Goal: Task Accomplishment & Management: Manage account settings

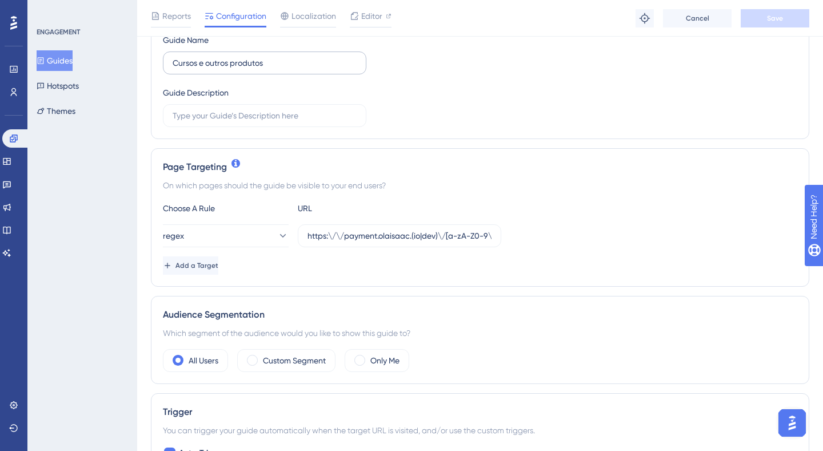
scroll to position [181, 0]
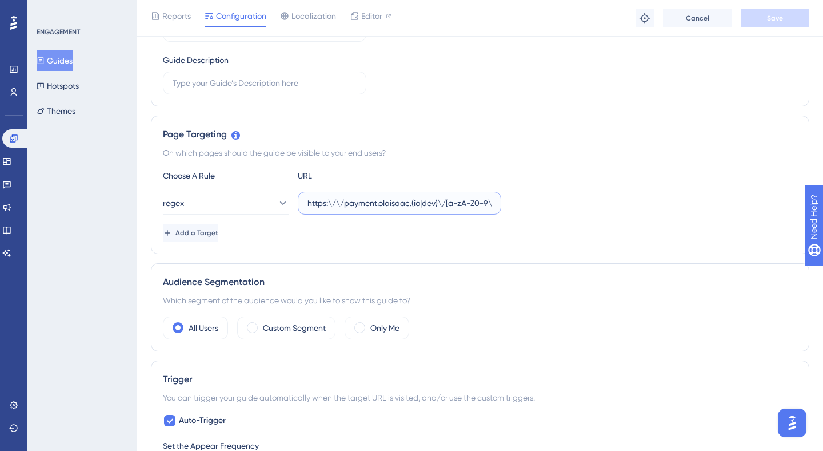
click at [375, 202] on input "https:\/\/payment.olaisaac.(io|dev)\/[a-zA-Z0-9\-]+\/produtos?(.*)tab=(CURRICUL…" at bounding box center [400, 203] width 184 height 13
paste input "(payment|escolas)\"
type input "https:\/\/(payment|escolas)\.olaisaac.(io|dev)\/[a-zA-Z0-9\-]+\/produtos?(.*)ta…"
click at [365, 206] on input "https:\/\/payment.olaisaac.(io|dev)\/[a-zA-Z0-9\-]+\/produtos?(.*)tab=(CURRICUL…" at bounding box center [400, 203] width 184 height 13
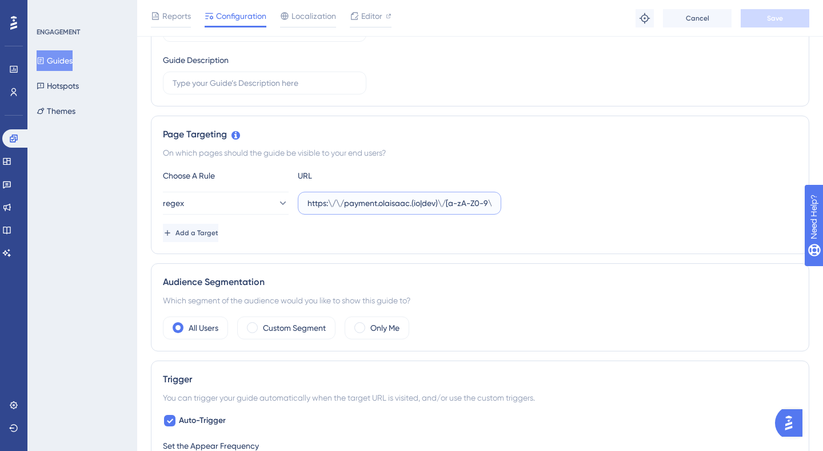
paste input "(payment|escolas)\"
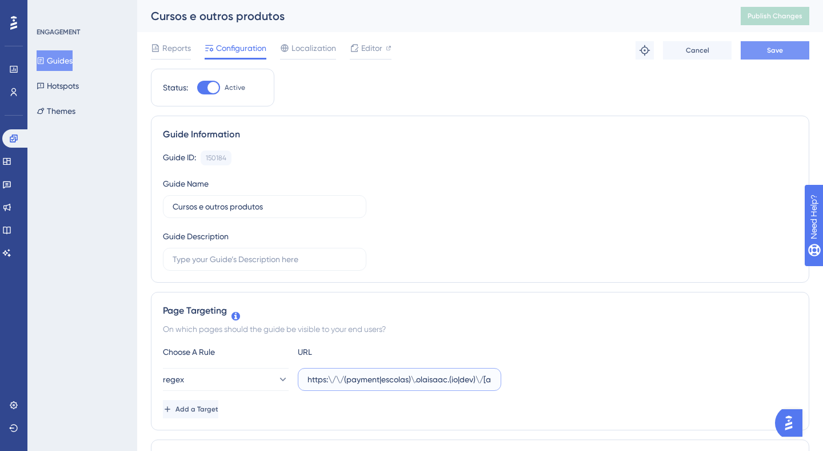
type input "https:\/\/(payment|escolas)\.olaisaac.(io|dev)\/[a-zA-Z0-9\-]+\/produtos?(.*)ta…"
click at [754, 49] on button "Save" at bounding box center [775, 50] width 69 height 18
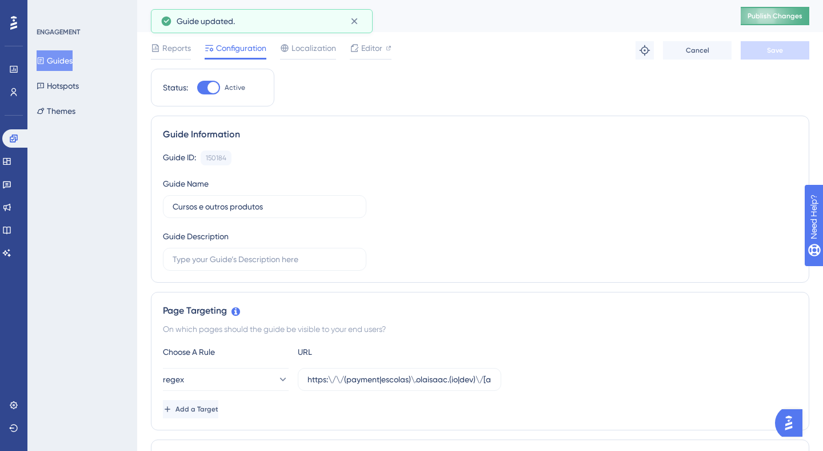
click at [767, 14] on span "Publish Changes" at bounding box center [775, 15] width 55 height 9
click at [369, 52] on span "Editor" at bounding box center [371, 48] width 21 height 14
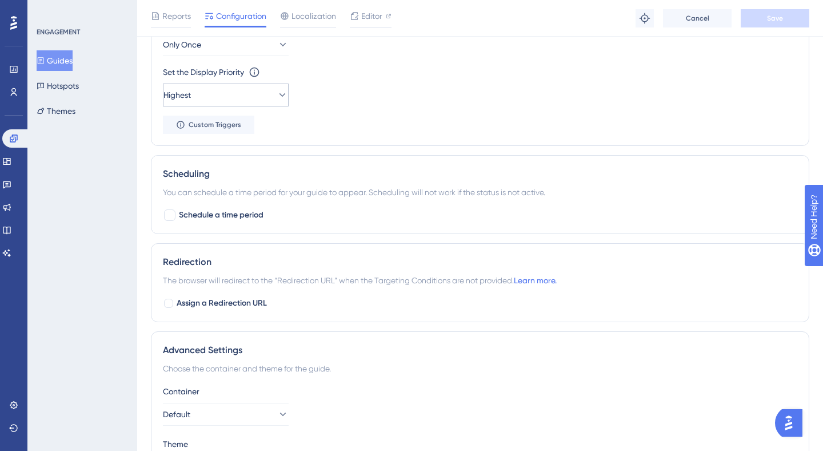
scroll to position [642, 0]
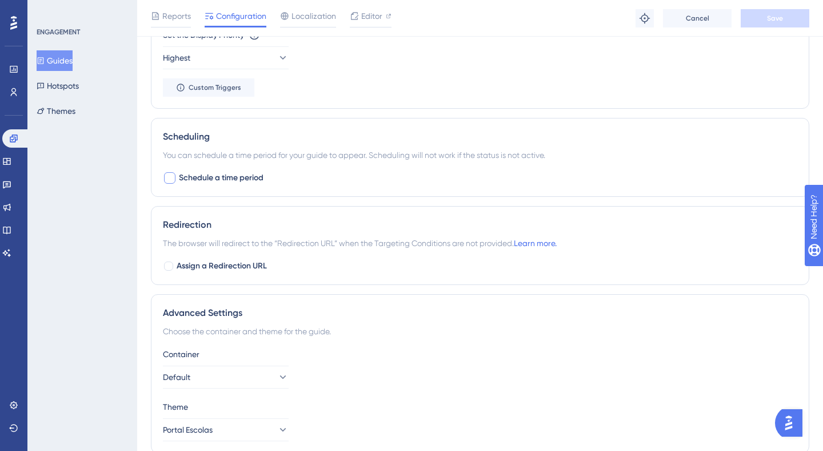
click at [232, 181] on span "Schedule a time period" at bounding box center [221, 178] width 85 height 14
checkbox input "true"
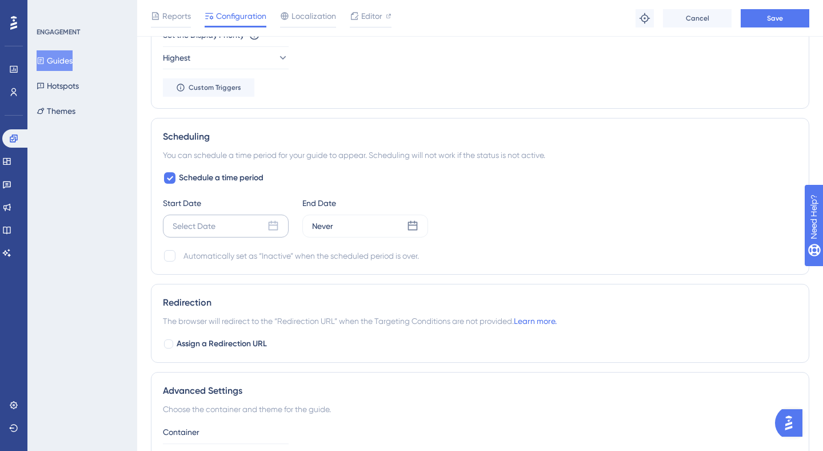
click at [276, 221] on icon at bounding box center [273, 225] width 11 height 11
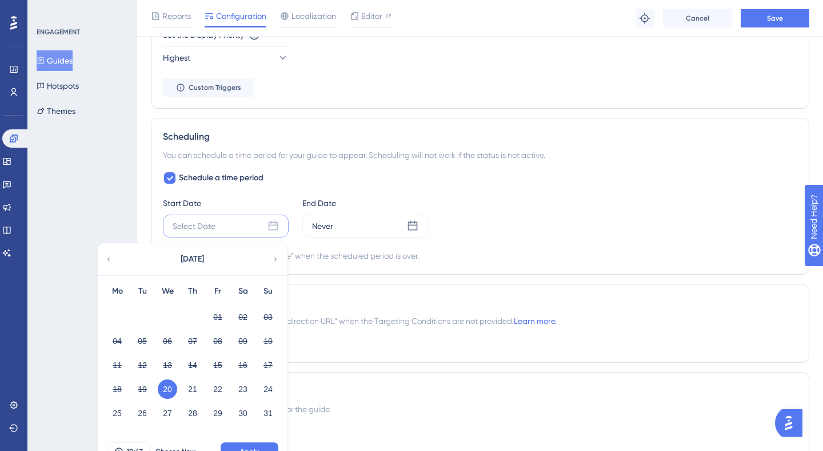
click at [170, 386] on button "20" at bounding box center [167, 388] width 19 height 19
click at [246, 448] on span "Apply" at bounding box center [249, 451] width 19 height 9
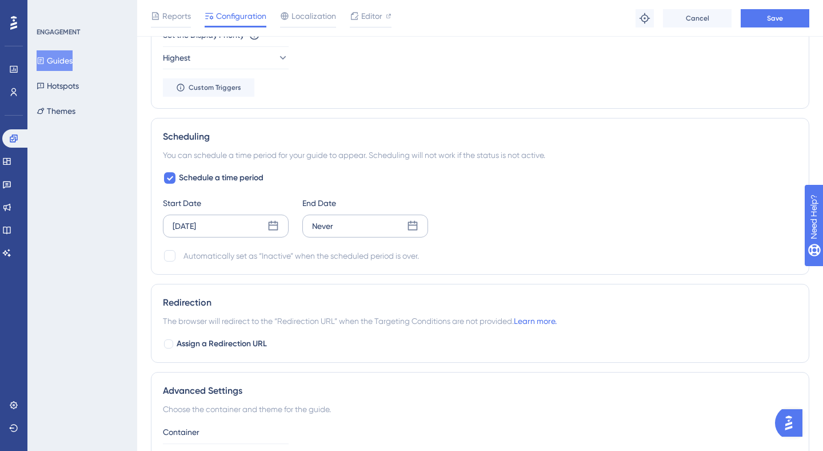
click at [408, 227] on icon at bounding box center [413, 226] width 10 height 10
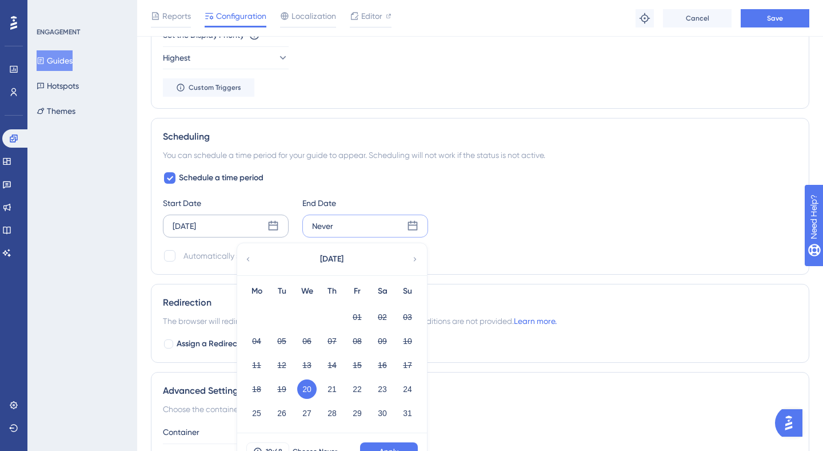
click at [416, 257] on icon at bounding box center [415, 259] width 8 height 10
click at [416, 258] on icon at bounding box center [415, 259] width 8 height 10
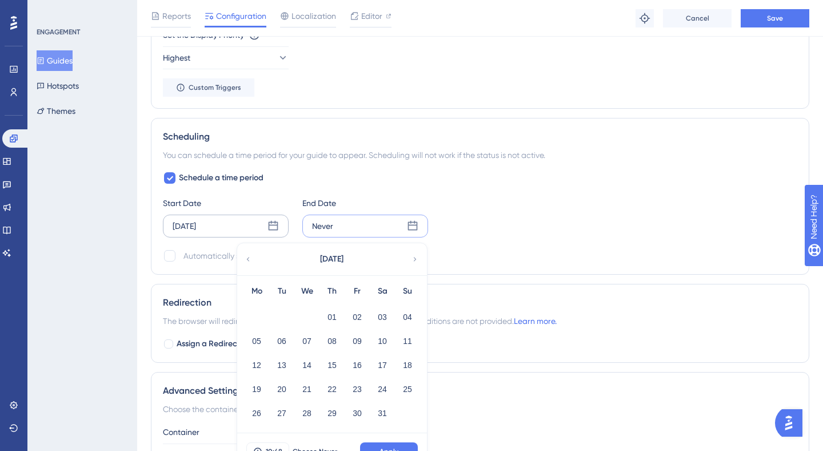
click at [416, 258] on icon at bounding box center [415, 259] width 8 height 10
click at [383, 409] on button "28" at bounding box center [382, 412] width 19 height 19
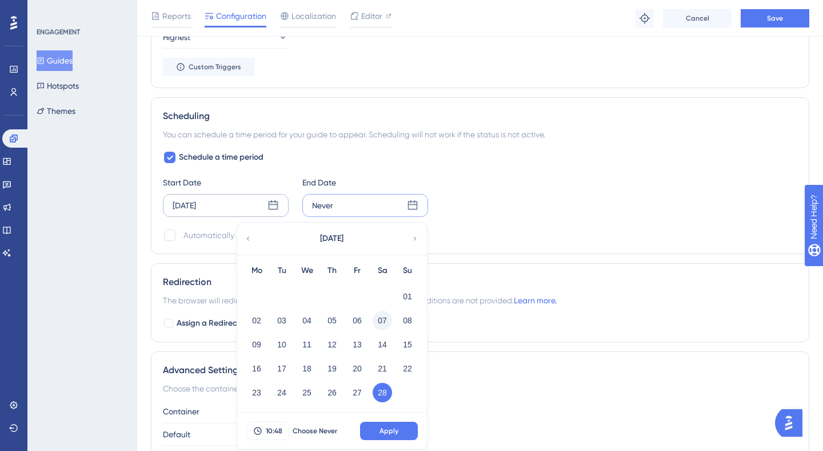
scroll to position [664, 0]
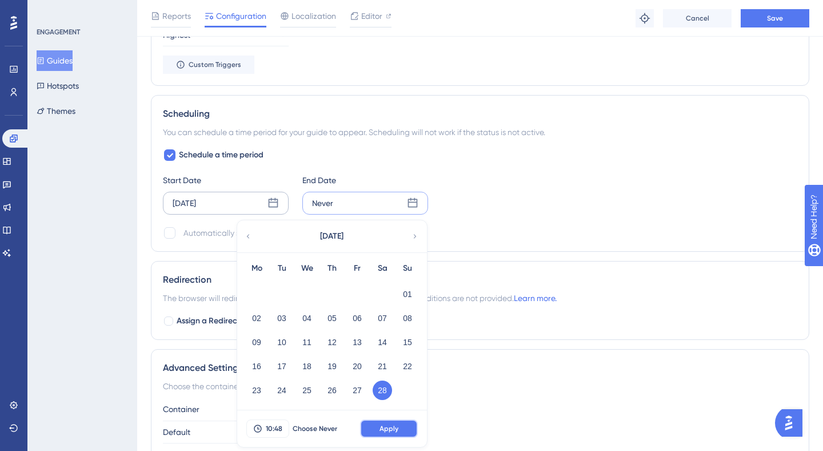
click at [396, 429] on span "Apply" at bounding box center [389, 428] width 19 height 9
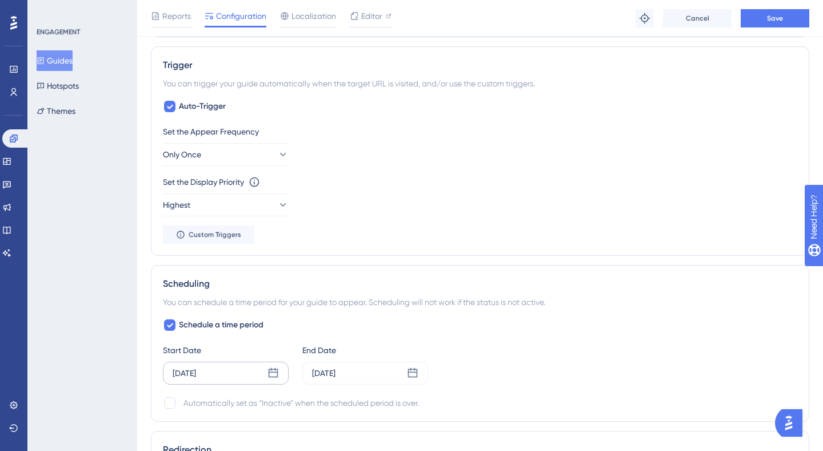
scroll to position [494, 0]
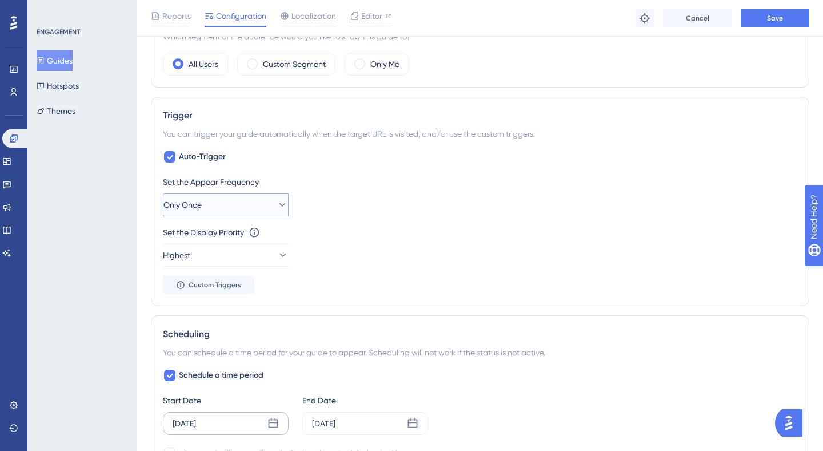
click at [259, 202] on button "Only Once" at bounding box center [226, 204] width 126 height 23
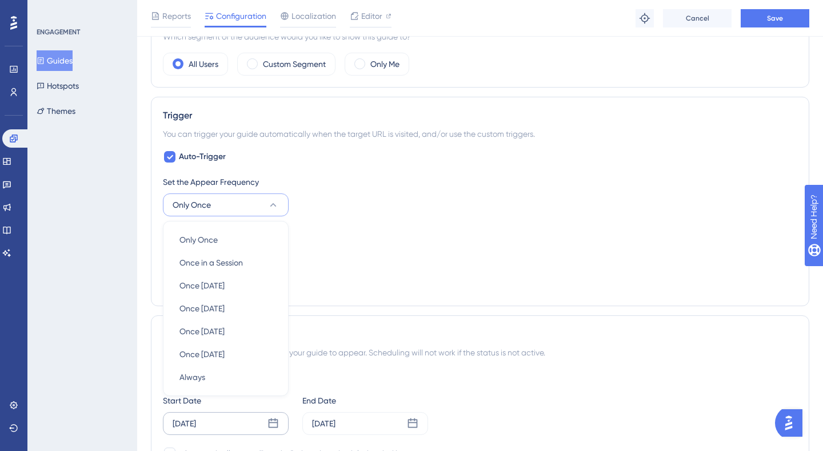
scroll to position [527, 0]
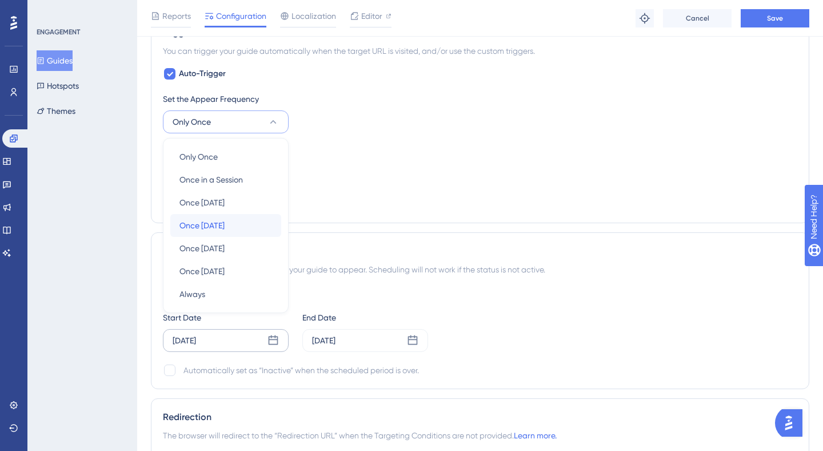
click at [246, 217] on div "Once in 7 days Once in 7 days" at bounding box center [226, 225] width 93 height 23
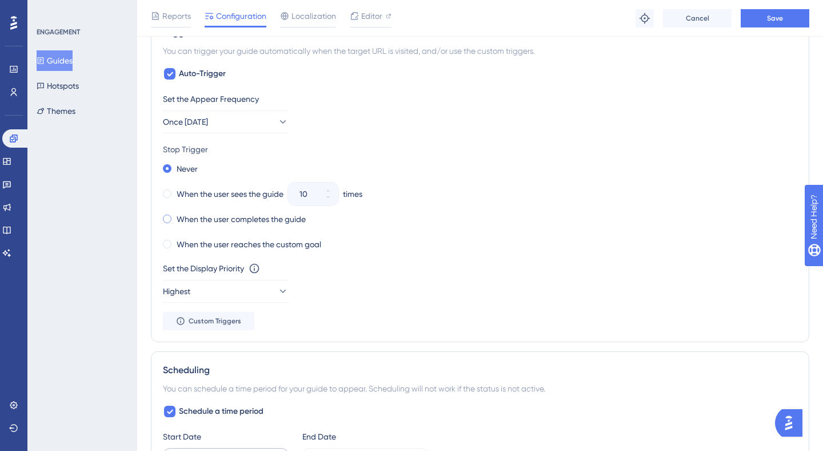
click at [169, 221] on span at bounding box center [167, 218] width 9 height 9
click at [175, 216] on input "radio" at bounding box center [175, 216] width 0 height 0
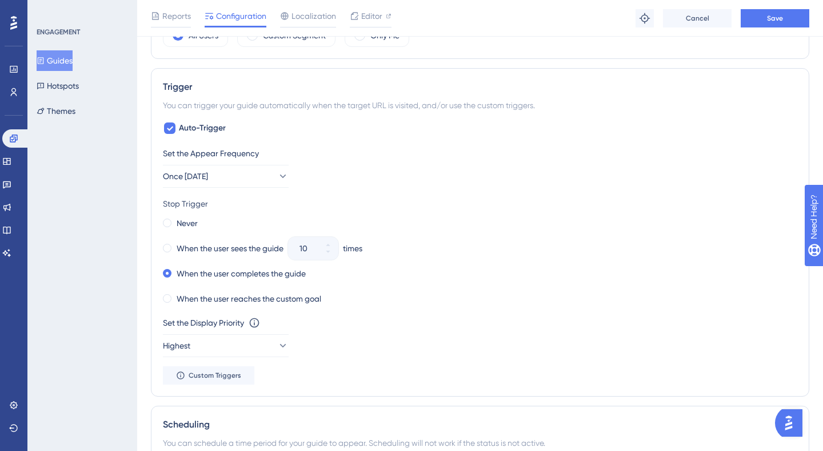
scroll to position [469, 0]
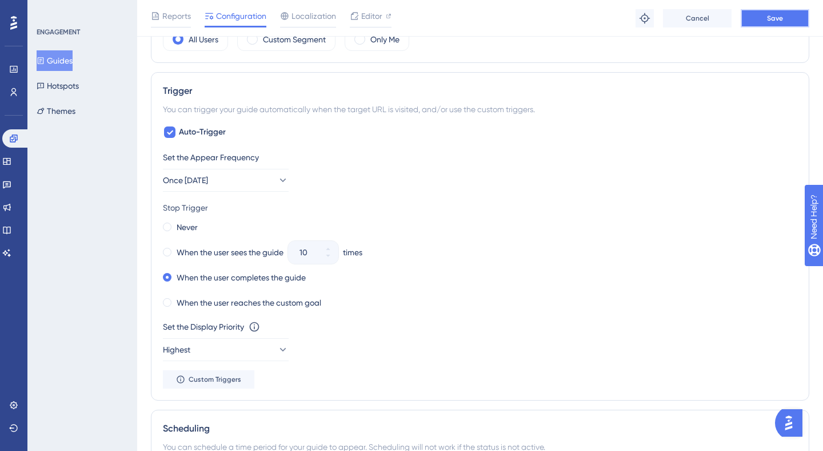
click at [763, 21] on button "Save" at bounding box center [775, 18] width 69 height 18
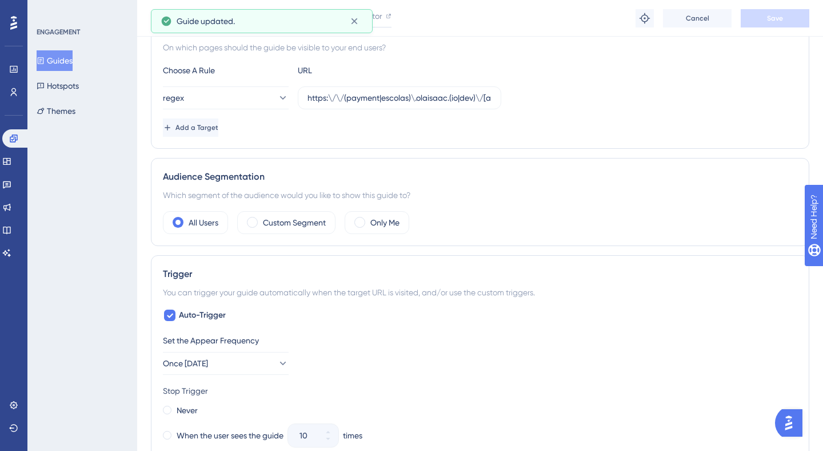
scroll to position [0, 0]
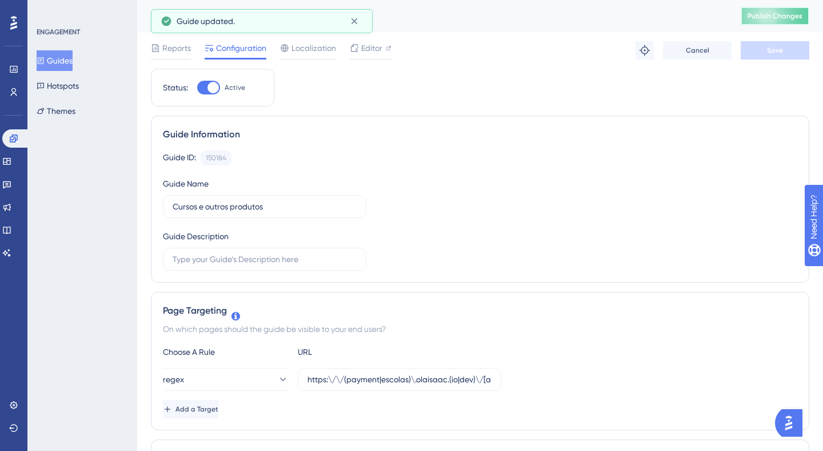
click at [763, 11] on button "Publish Changes" at bounding box center [775, 16] width 69 height 18
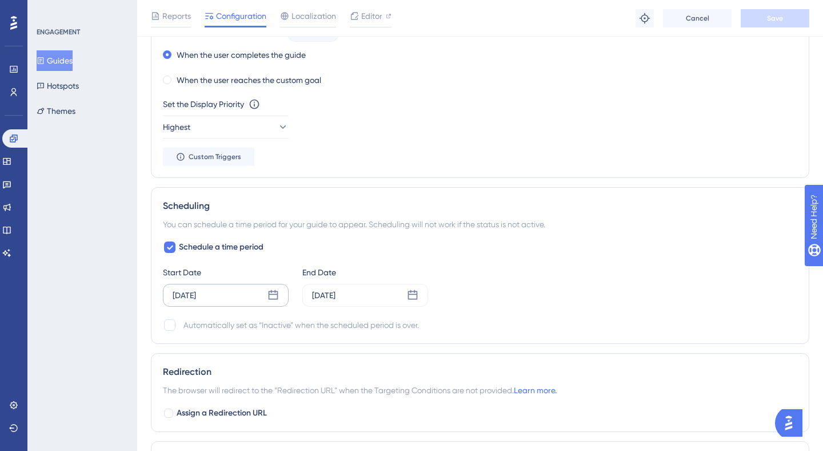
scroll to position [689, 0]
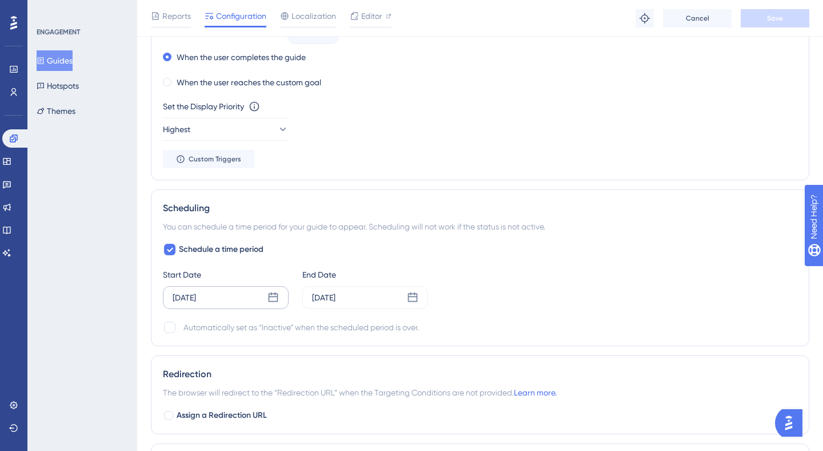
click at [180, 326] on div "Automatically set as “Inactive” when the scheduled period is over." at bounding box center [480, 327] width 635 height 14
click at [384, 322] on div "Automatically set as “Inactive” when the scheduled period is over." at bounding box center [302, 327] width 236 height 14
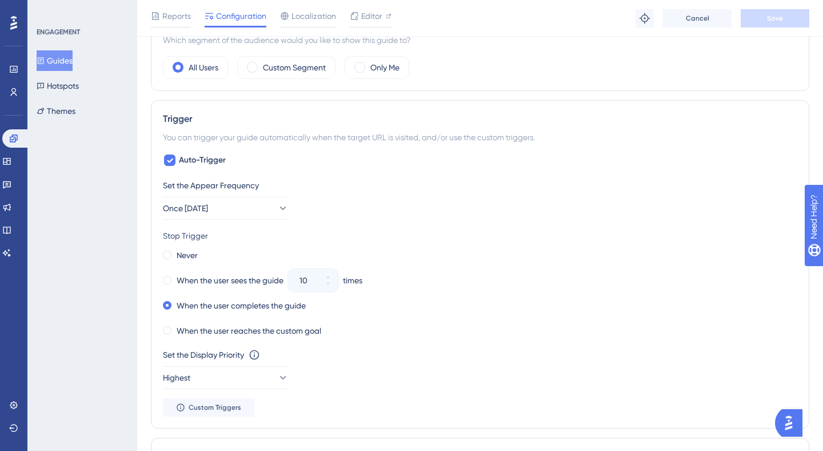
scroll to position [0, 0]
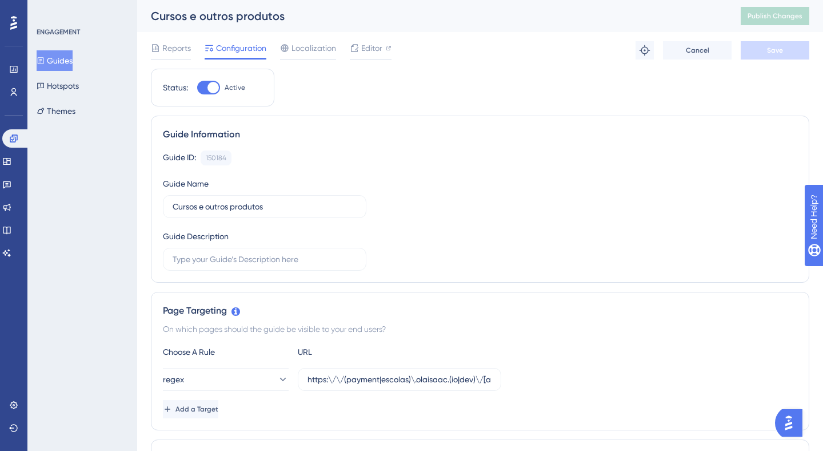
click at [69, 62] on button "Guides" at bounding box center [55, 60] width 36 height 21
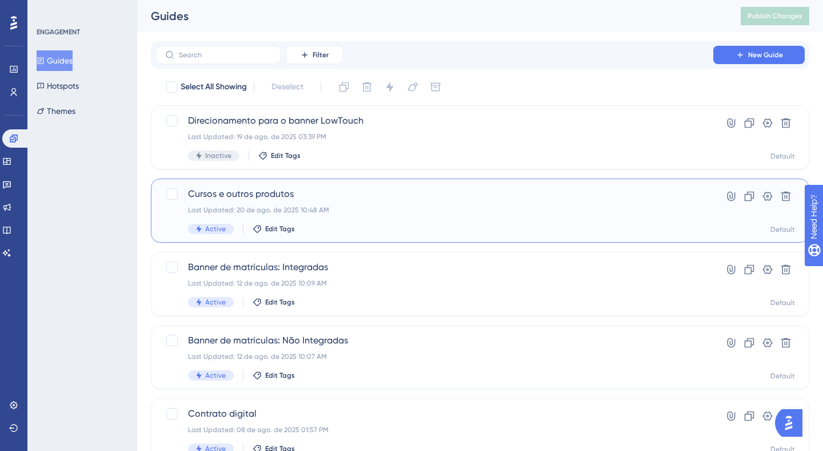
click at [420, 208] on div "Last Updated: 20 de ago. de 2025 10:48 AM" at bounding box center [434, 209] width 493 height 9
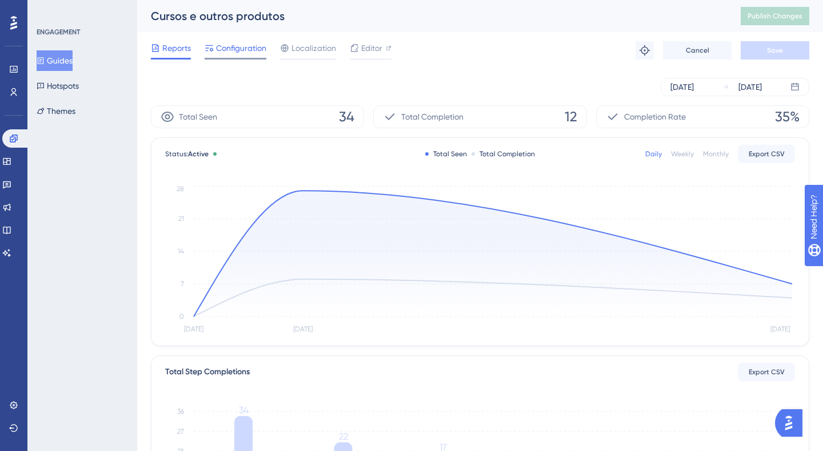
click at [238, 54] on span "Configuration" at bounding box center [241, 48] width 50 height 14
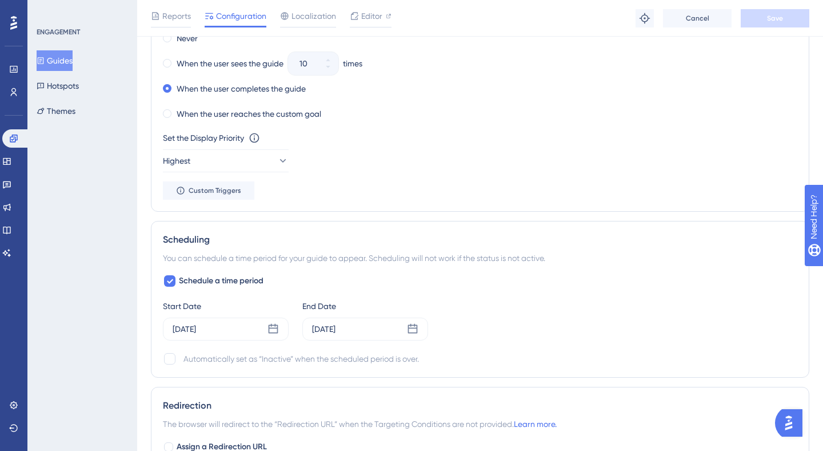
scroll to position [667, 0]
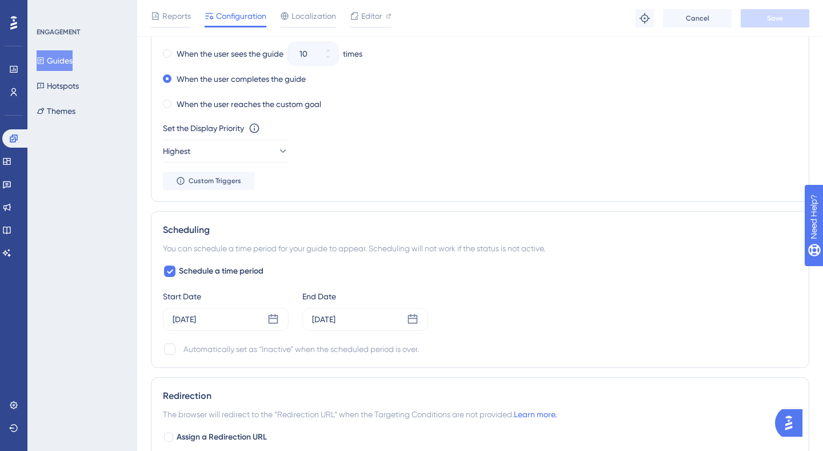
click at [216, 344] on div "Automatically set as “Inactive” when the scheduled period is over." at bounding box center [302, 349] width 236 height 14
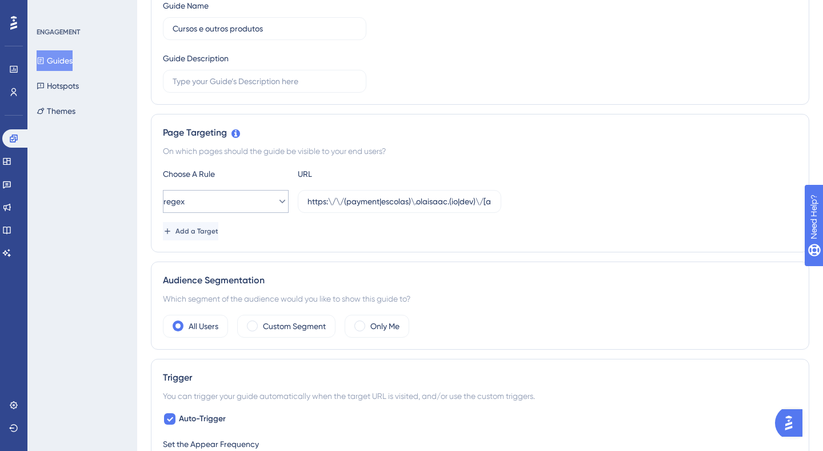
scroll to position [193, 0]
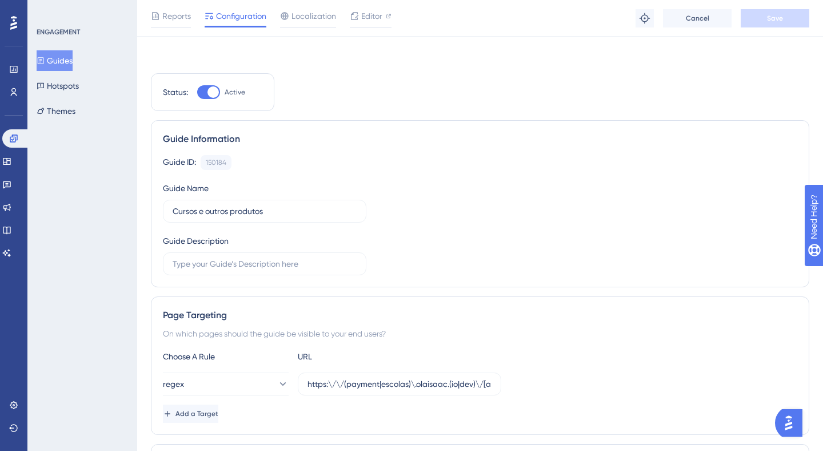
scroll to position [193, 0]
